Goal: Information Seeking & Learning: Compare options

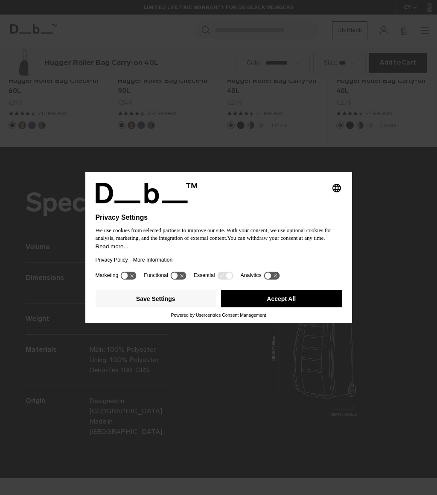
scroll to position [989, 0]
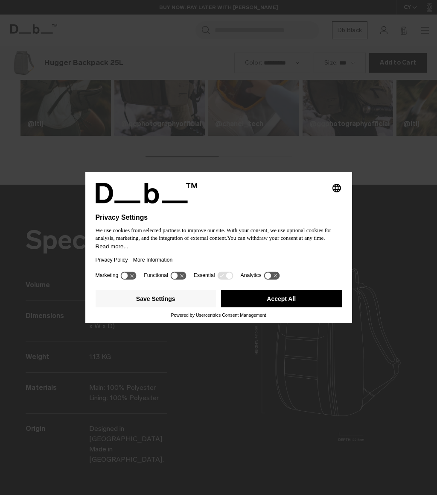
scroll to position [989, 0]
